Goal: Check status: Check status

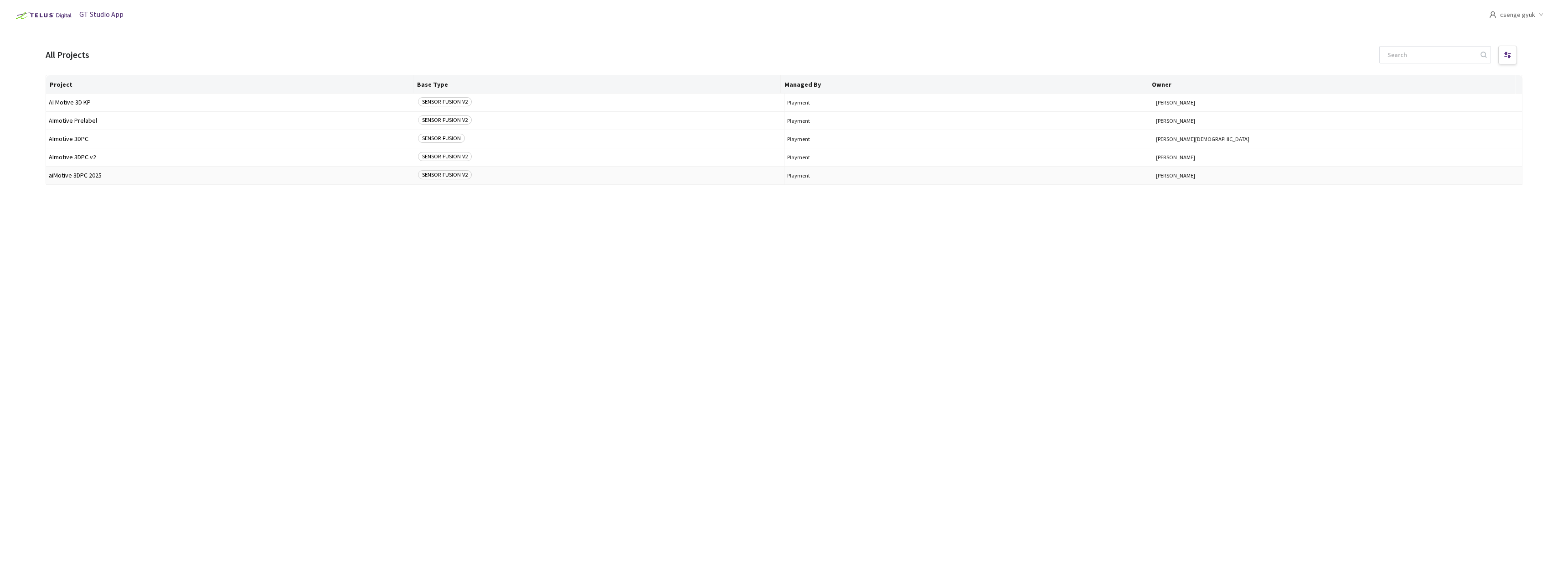
click at [422, 173] on span "SENSOR FUSION V2" at bounding box center [444, 174] width 54 height 9
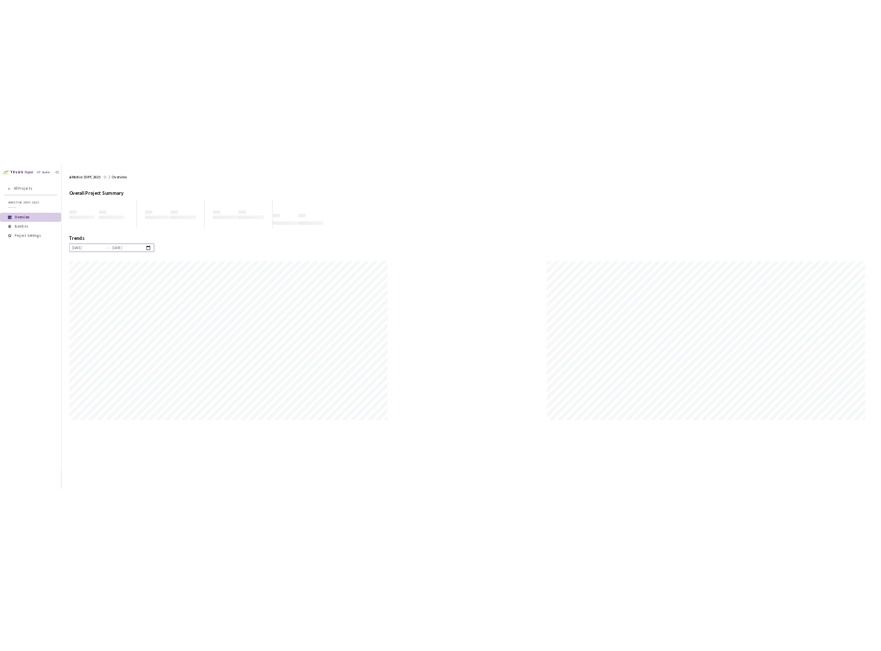
scroll to position [652, 1764]
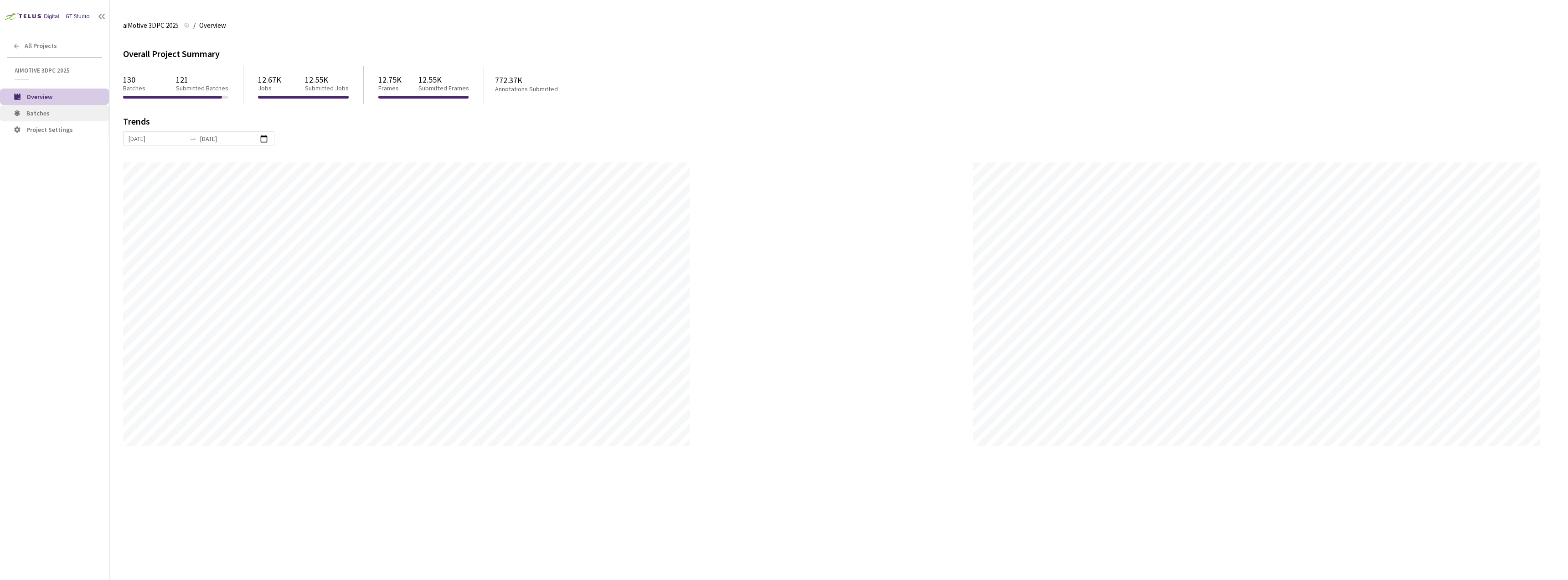
click at [51, 109] on span "Batches" at bounding box center [64, 113] width 76 height 8
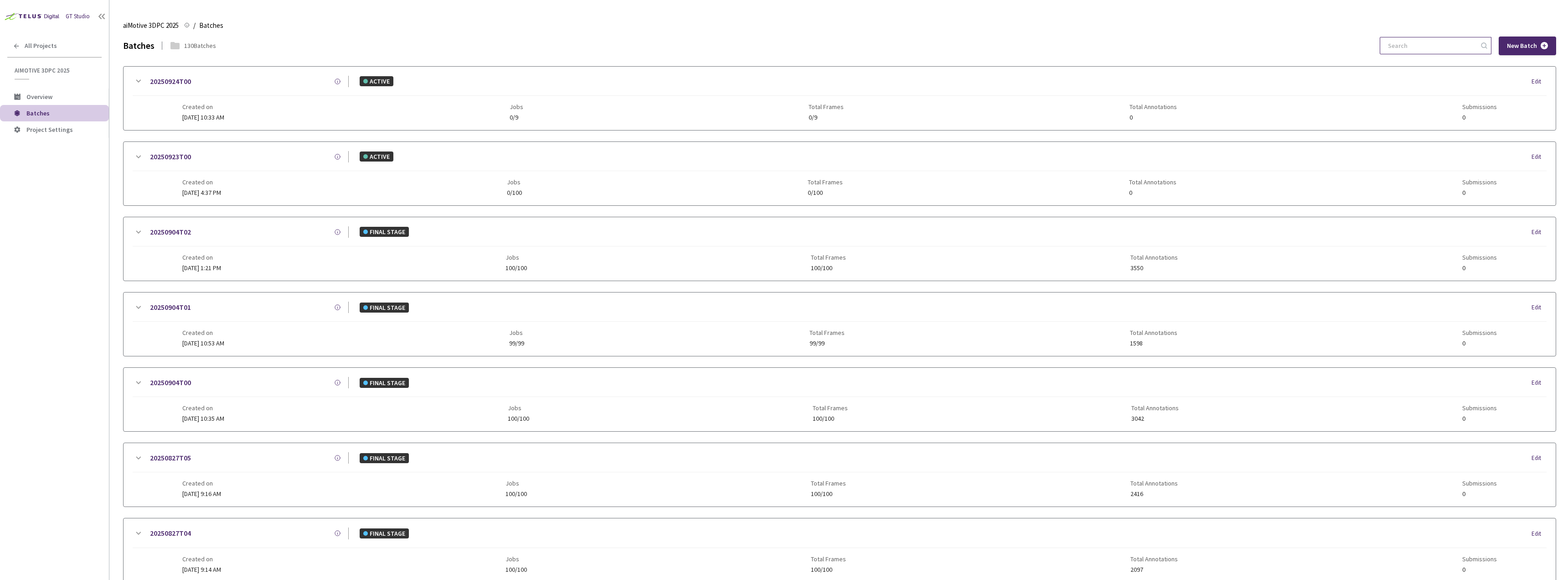
click at [1431, 39] on input at bounding box center [1431, 45] width 97 height 16
paste input "20250508T02"
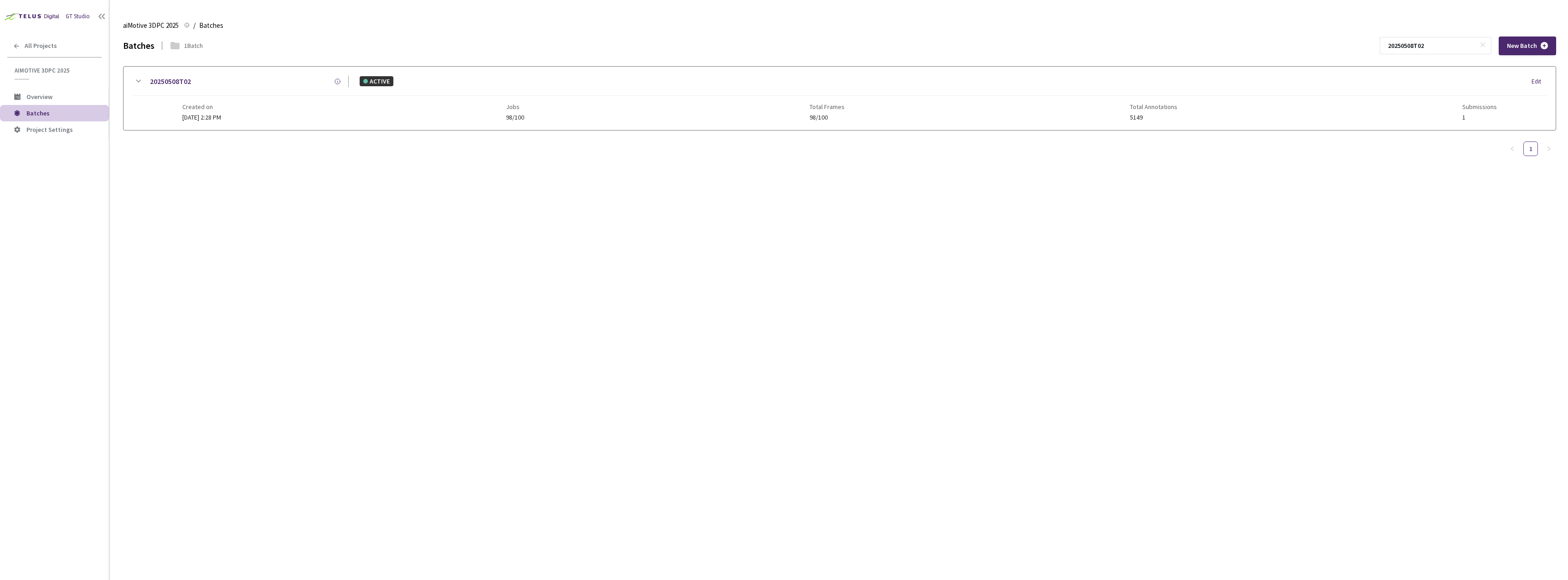
type input "20250508T02"
click at [140, 82] on icon at bounding box center [138, 81] width 11 height 11
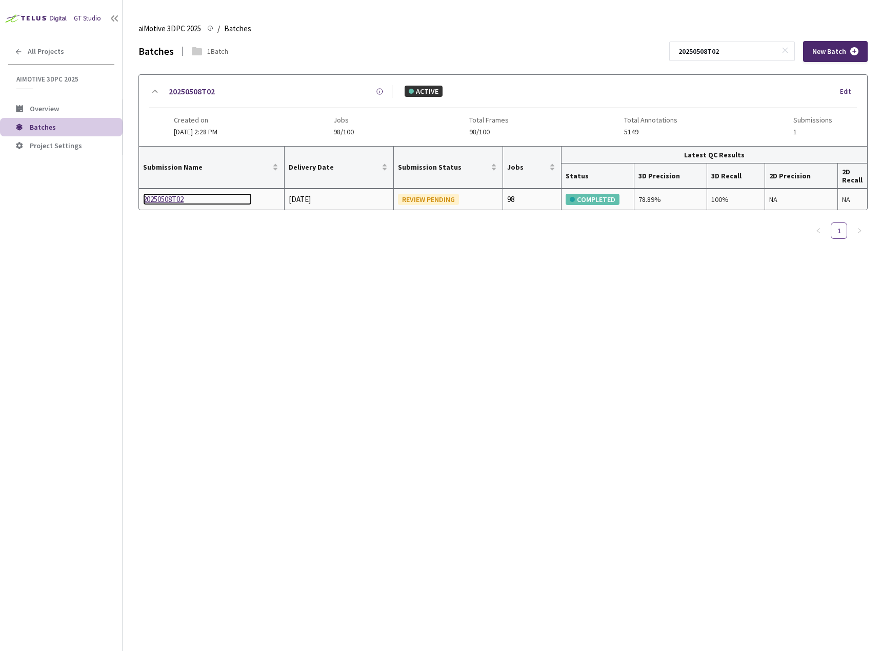
click at [182, 195] on div "20250508T02" at bounding box center [197, 199] width 109 height 12
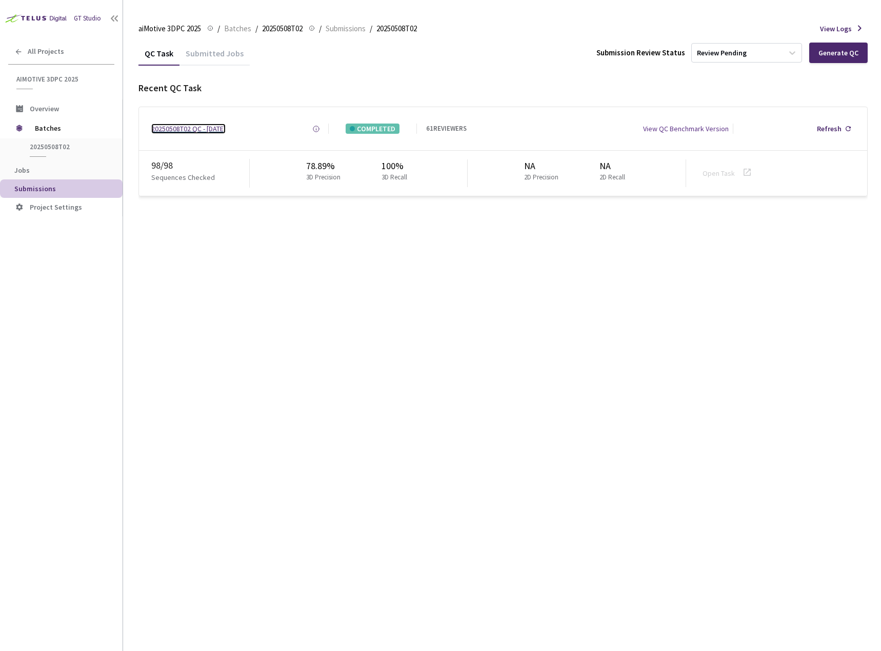
click at [191, 129] on div "20250508T02 QC - [DATE]" at bounding box center [188, 129] width 74 height 10
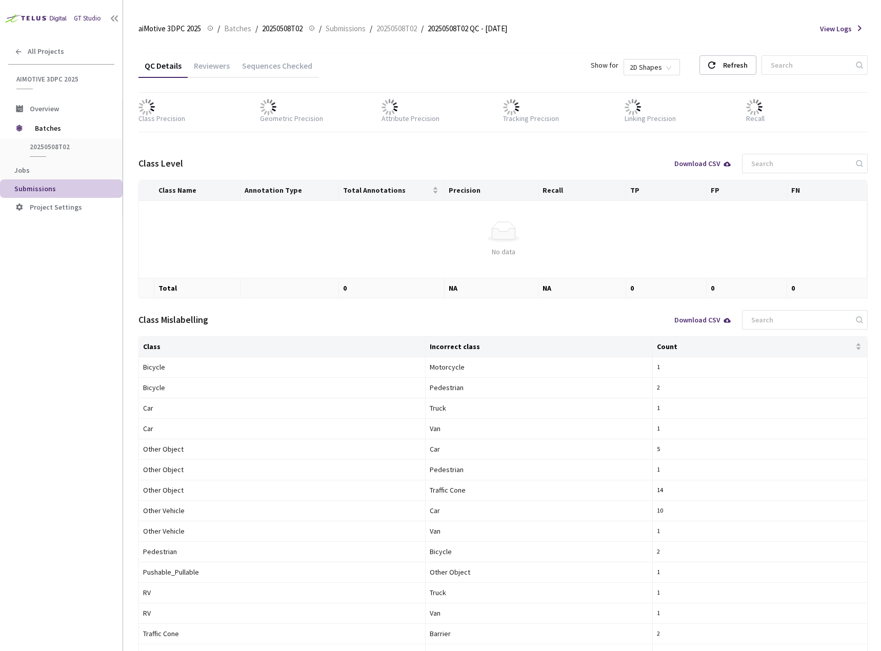
click at [265, 71] on div "Sequences Checked" at bounding box center [277, 69] width 83 height 17
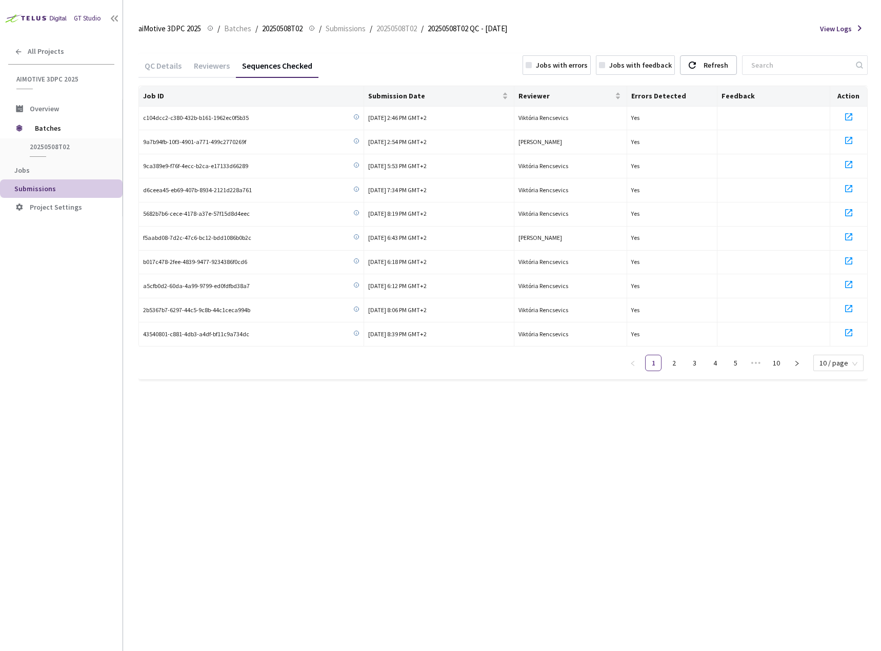
click at [160, 66] on div "QC Details" at bounding box center [162, 69] width 49 height 17
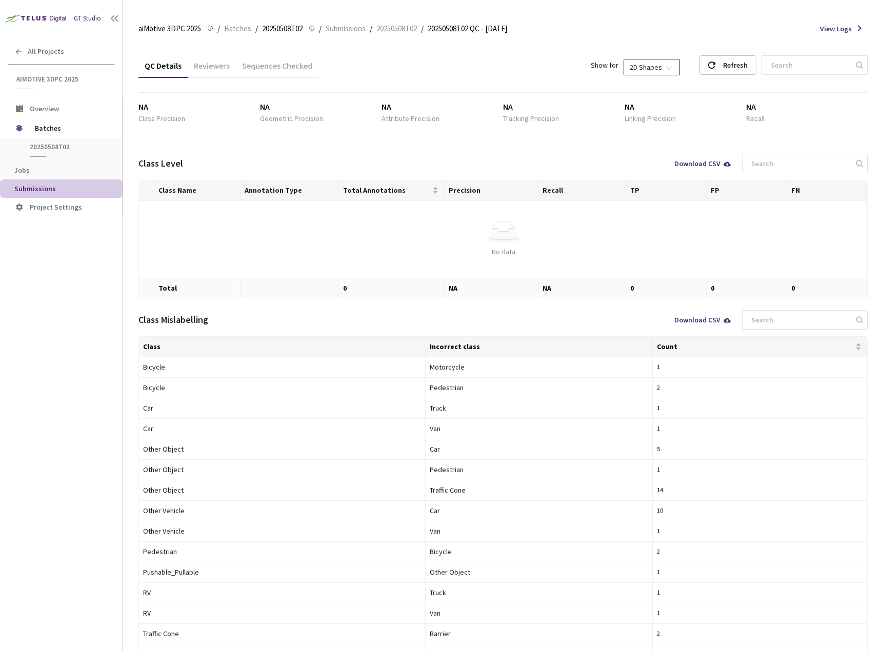
click at [665, 67] on span "2D Shapes" at bounding box center [652, 66] width 44 height 15
click at [665, 84] on div "3D Shapes" at bounding box center [662, 85] width 43 height 11
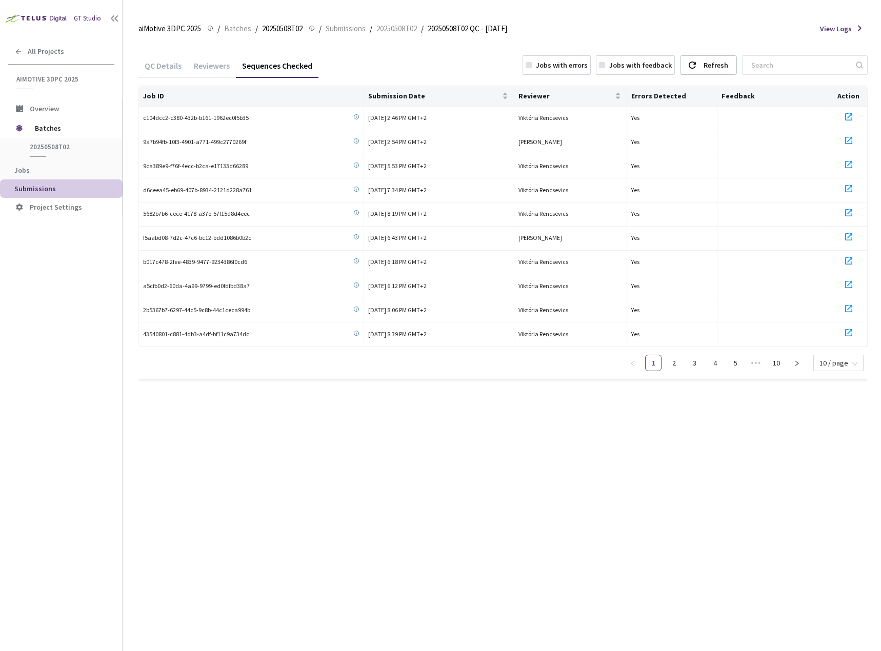
click at [158, 65] on div "QC Details" at bounding box center [162, 69] width 49 height 17
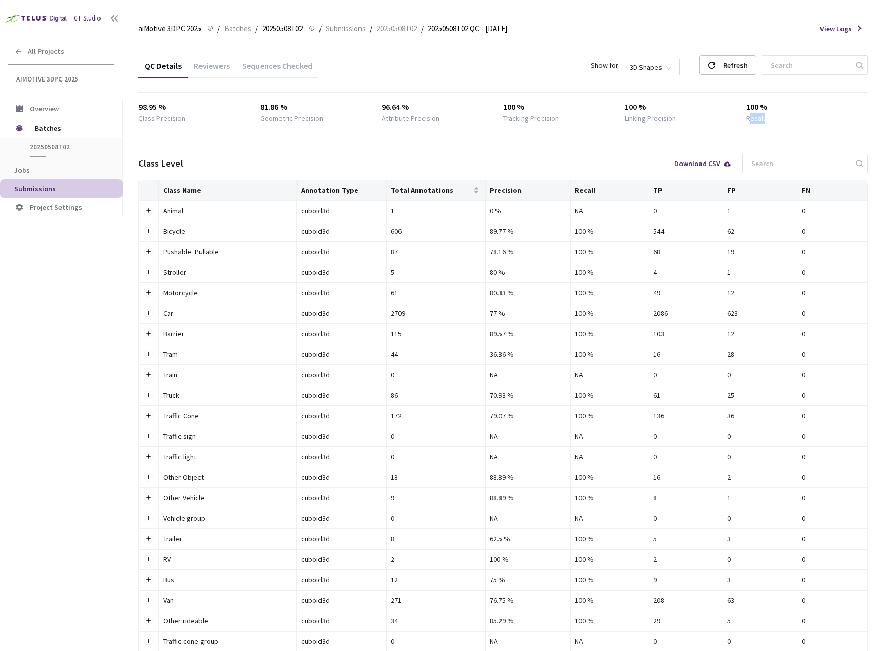
drag, startPoint x: 749, startPoint y: 123, endPoint x: 769, endPoint y: 122, distance: 20.0
click at [769, 122] on div "Recall" at bounding box center [807, 118] width 122 height 10
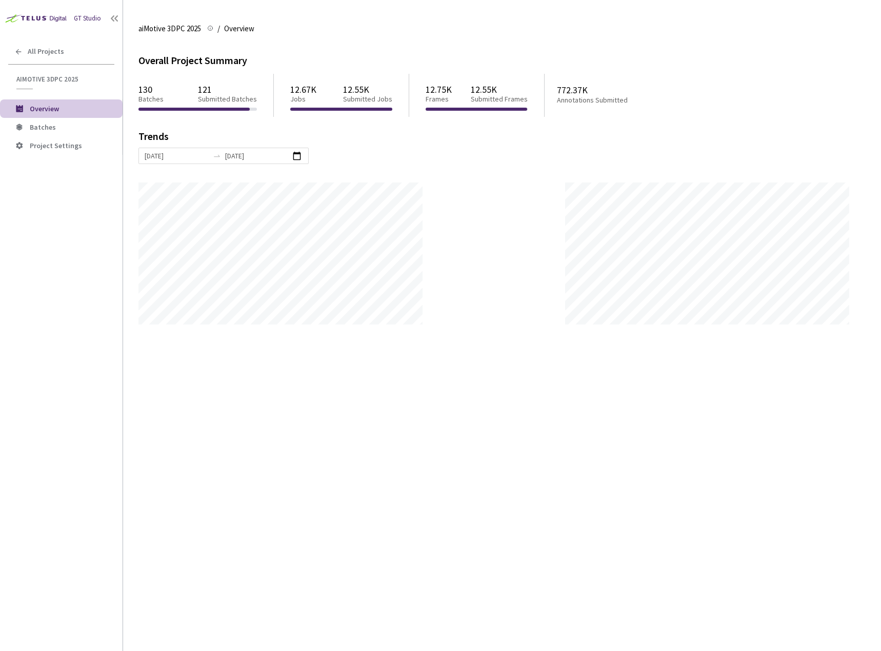
scroll to position [651, 881]
click at [57, 110] on span "Overview" at bounding box center [44, 108] width 29 height 9
click at [55, 123] on span "Batches" at bounding box center [72, 127] width 85 height 9
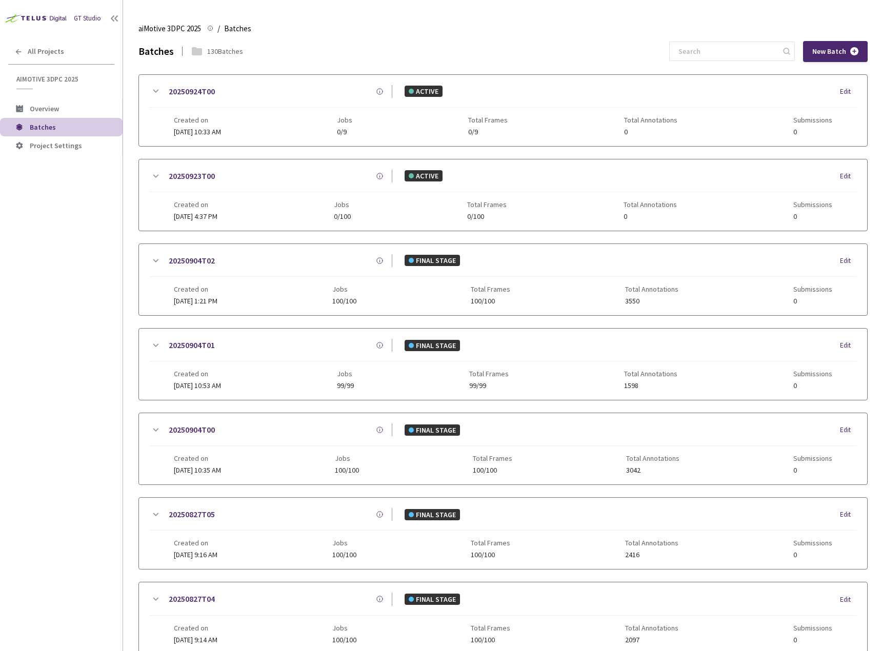
click at [159, 171] on icon at bounding box center [155, 176] width 12 height 12
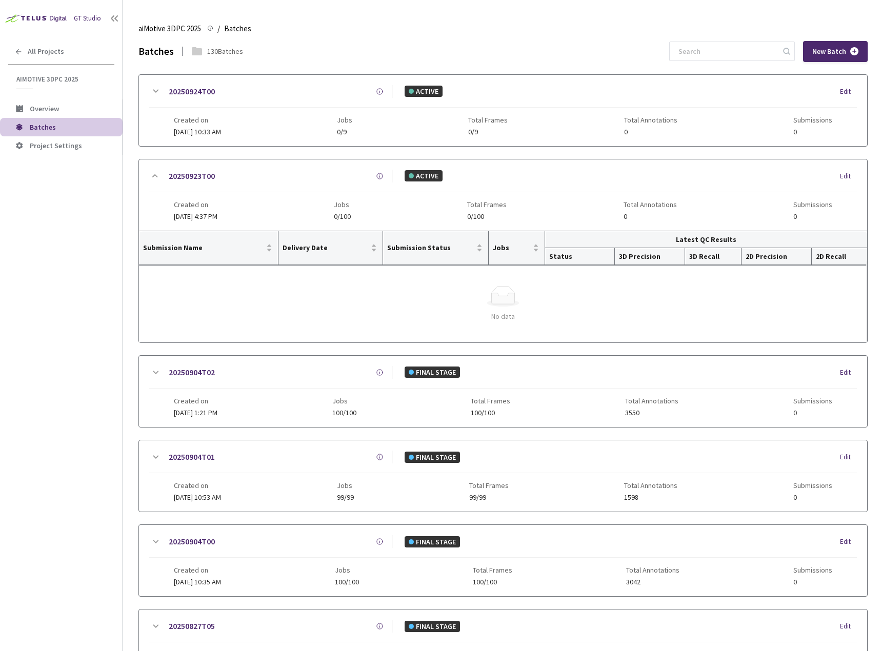
click at [159, 171] on icon at bounding box center [155, 176] width 12 height 12
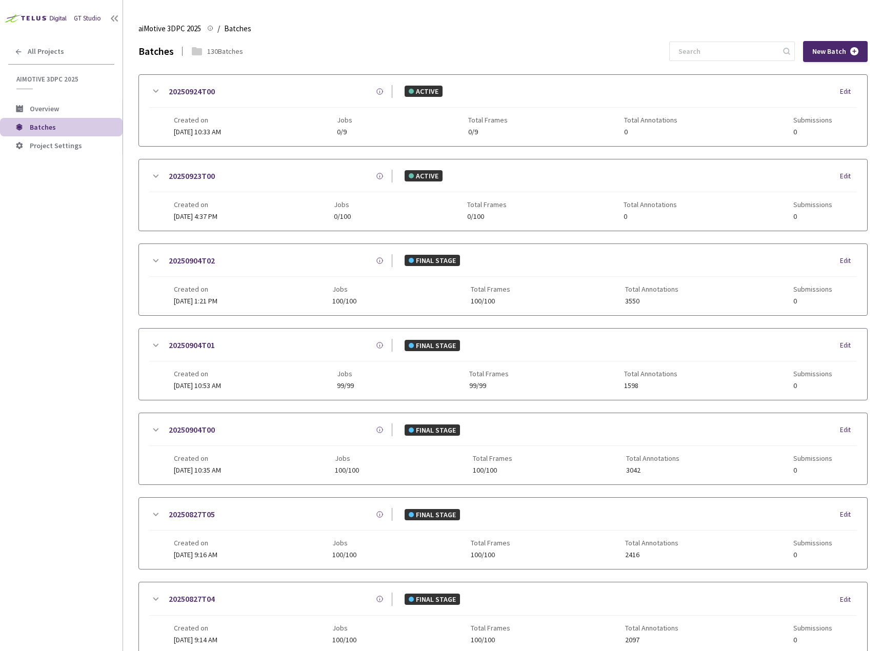
click at [159, 87] on icon at bounding box center [155, 91] width 12 height 12
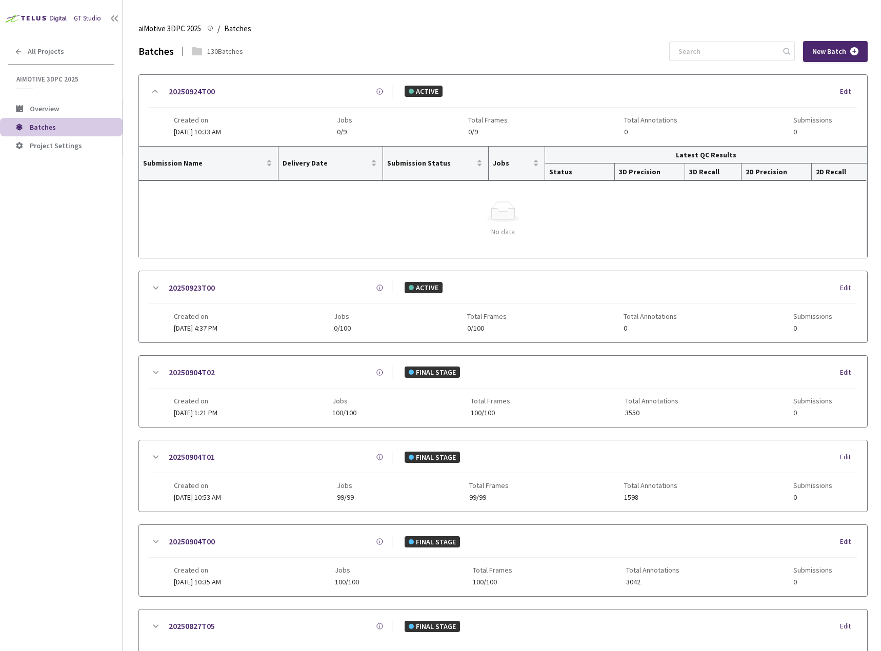
click at [158, 87] on icon at bounding box center [155, 91] width 12 height 12
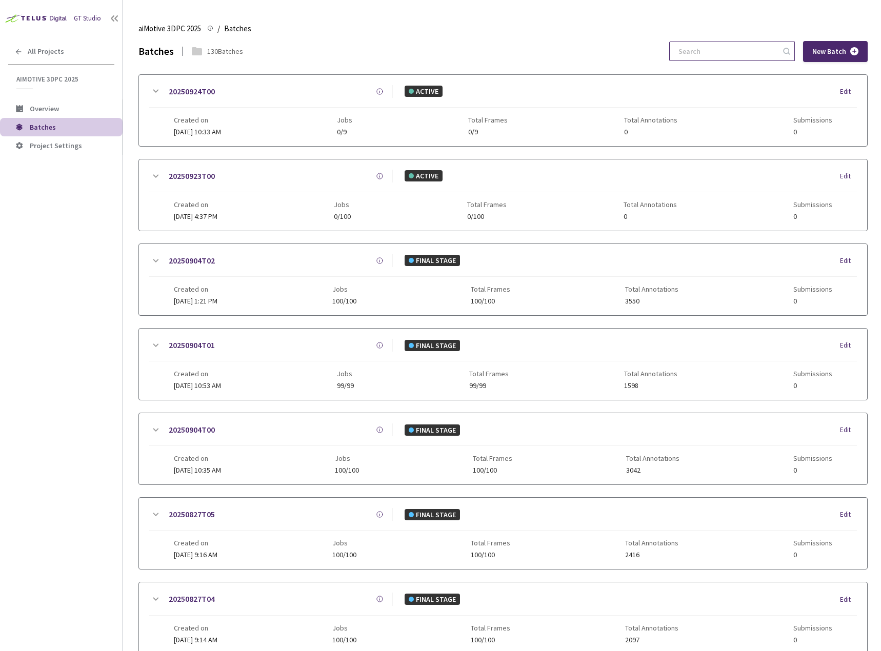
click at [747, 50] on input at bounding box center [726, 51] width 109 height 18
type input "act"
click at [156, 257] on icon at bounding box center [155, 261] width 12 height 12
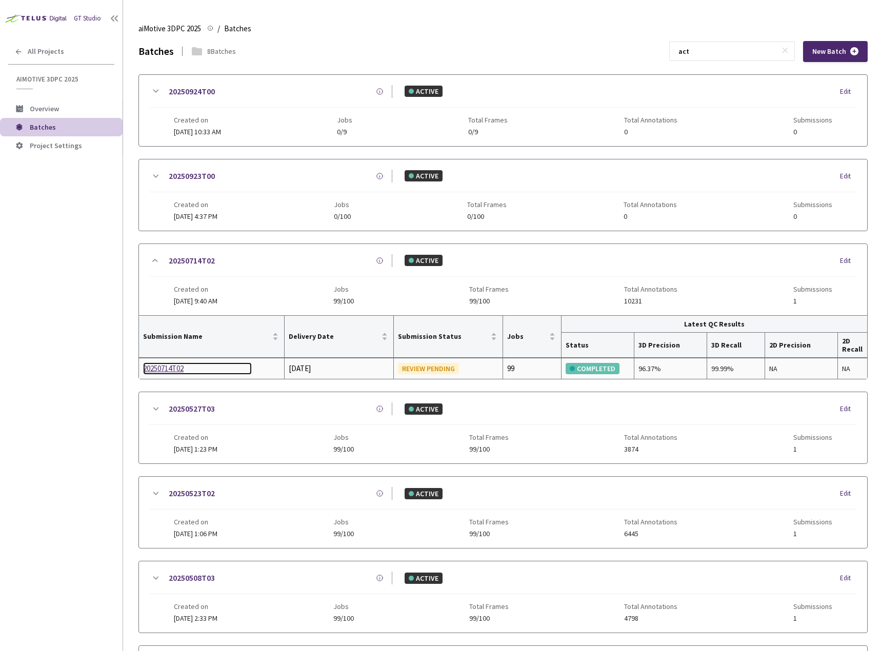
click at [167, 369] on div "20250714T02" at bounding box center [197, 369] width 109 height 12
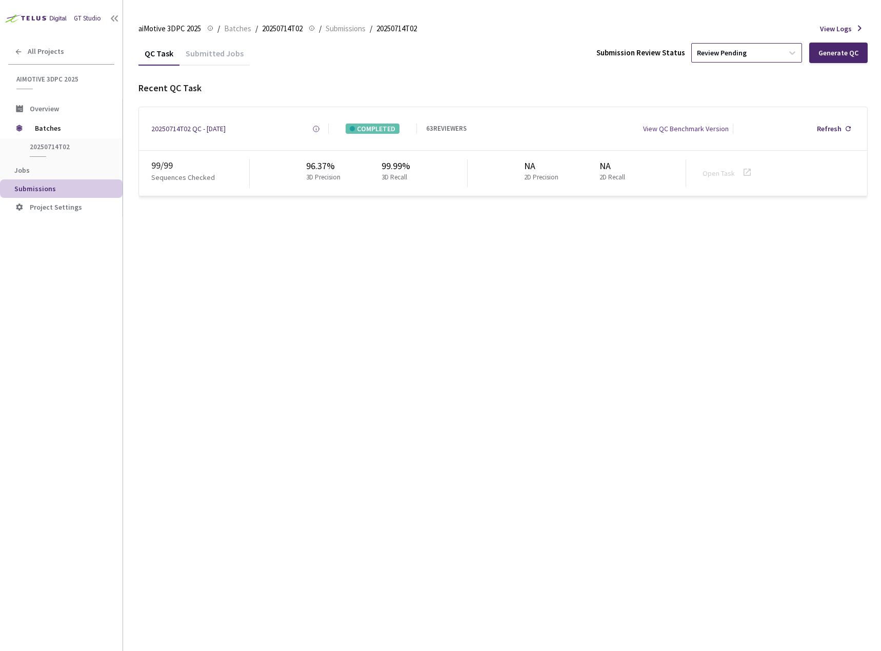
click at [773, 55] on div "Review Pending" at bounding box center [737, 53] width 91 height 16
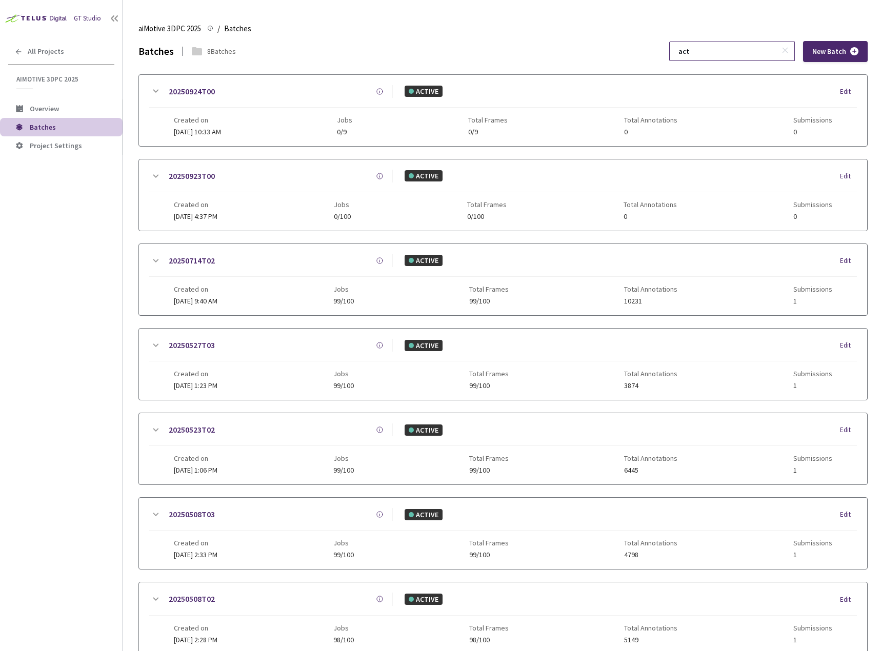
click at [701, 49] on input "act" at bounding box center [726, 51] width 109 height 18
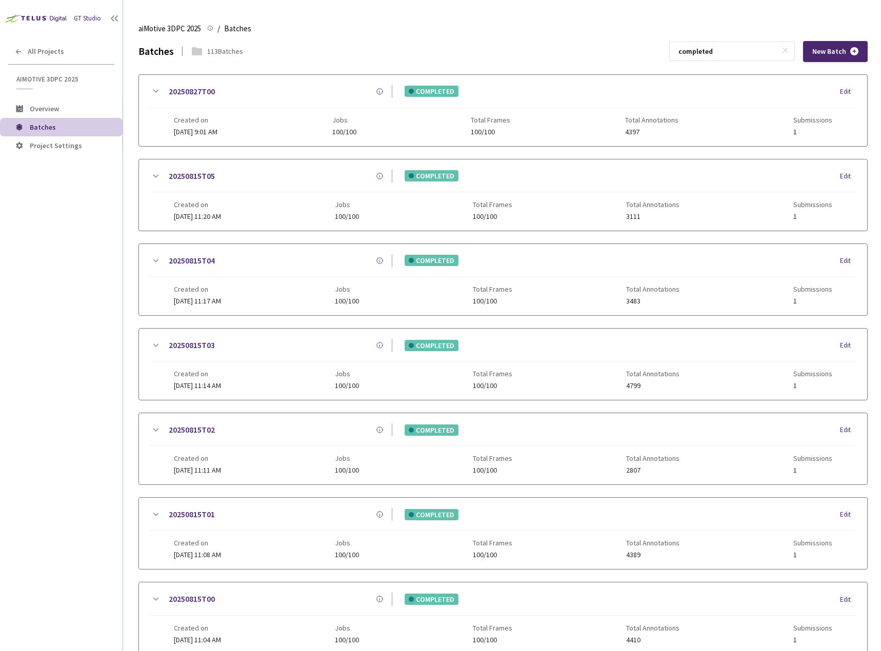
type input "completed"
click at [150, 88] on icon at bounding box center [155, 91] width 12 height 12
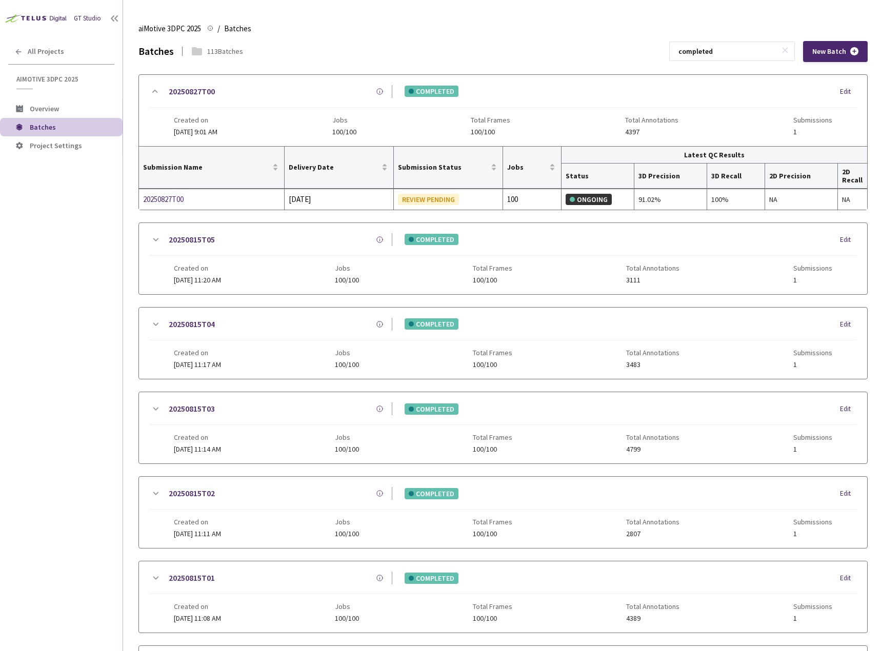
click at [154, 239] on icon at bounding box center [156, 239] width 6 height 3
